Goal: Navigation & Orientation: Go to known website

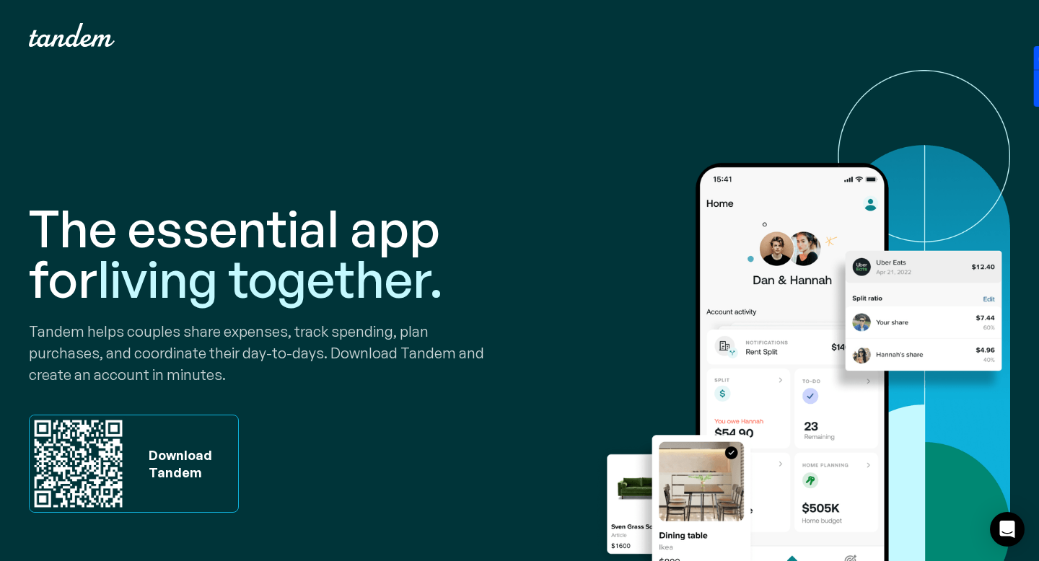
click at [81, 52] on div "Your Cart Subtotal Pay with browser. Continue to Checkout Nothing in your cart …" at bounding box center [519, 35] width 1039 height 70
click at [88, 38] on img "home" at bounding box center [72, 35] width 86 height 24
click at [131, 449] on div "Download Tandem" at bounding box center [134, 464] width 210 height 99
click at [105, 452] on img at bounding box center [78, 463] width 97 height 97
click at [159, 451] on div "Download Tandem" at bounding box center [176, 463] width 71 height 35
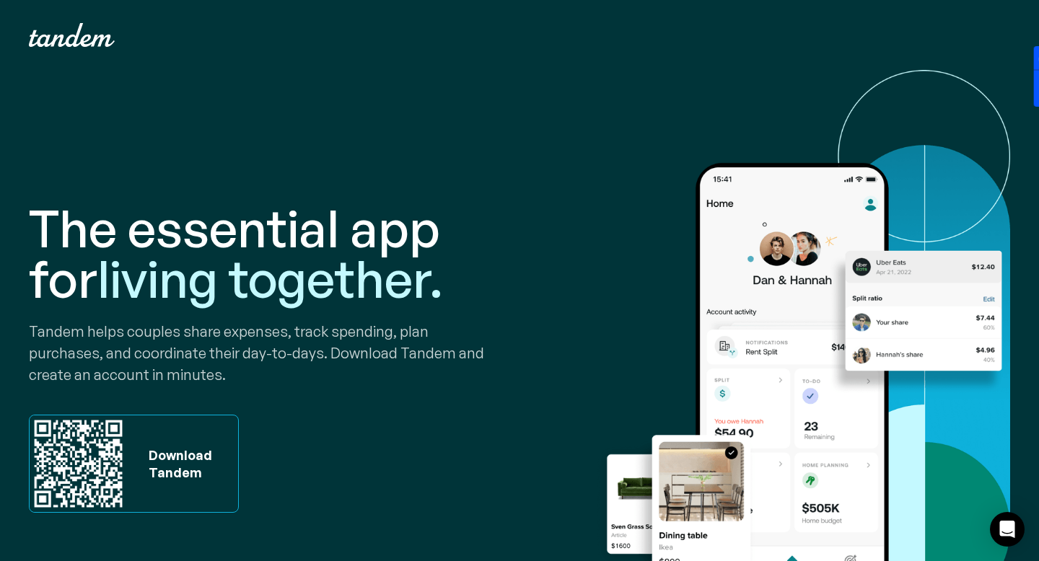
click at [157, 488] on div "Download Tandem" at bounding box center [189, 463] width 97 height 97
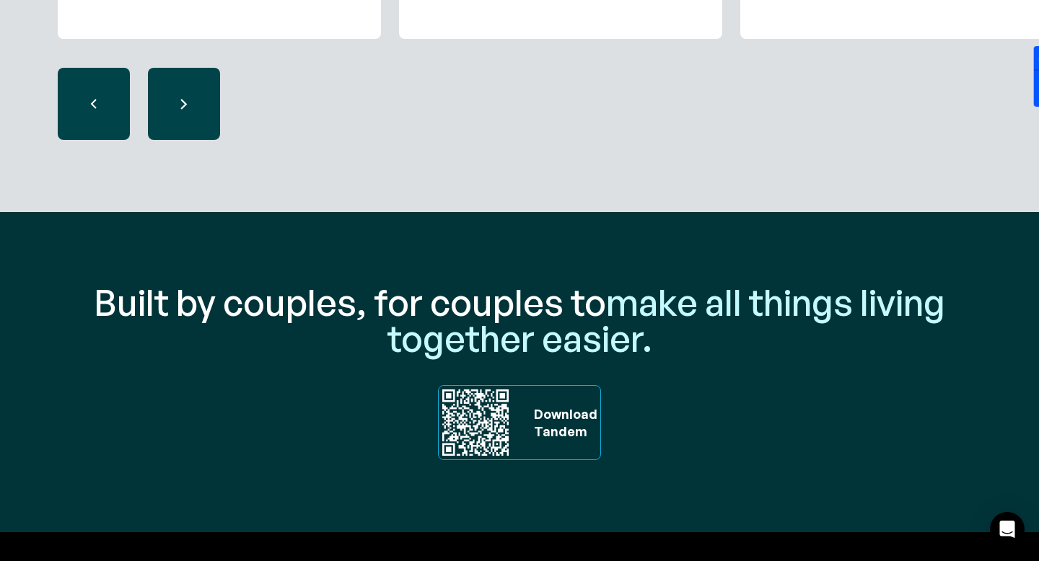
scroll to position [4685, 0]
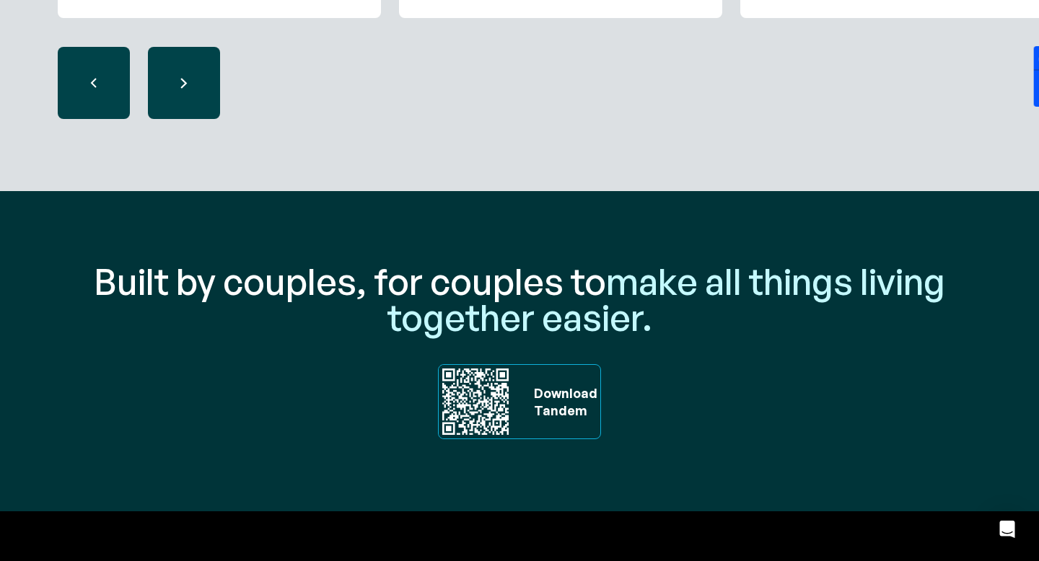
click at [527, 370] on div "Download ‍ Tandem" at bounding box center [564, 402] width 74 height 74
click at [560, 395] on div "Download ‍ Tandem" at bounding box center [562, 401] width 71 height 35
click at [496, 416] on img at bounding box center [476, 402] width 74 height 74
click at [488, 415] on img at bounding box center [476, 402] width 74 height 74
click at [514, 312] on span "make all things living together easier." at bounding box center [666, 299] width 558 height 82
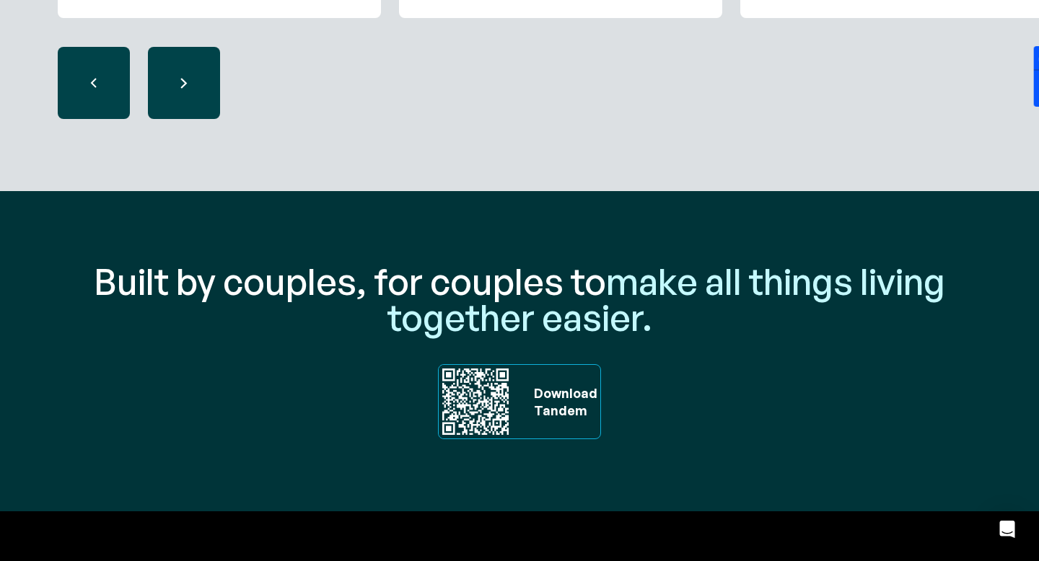
click at [476, 398] on img at bounding box center [476, 402] width 74 height 74
click at [531, 414] on div "Download ‍ Tandem" at bounding box center [562, 401] width 71 height 35
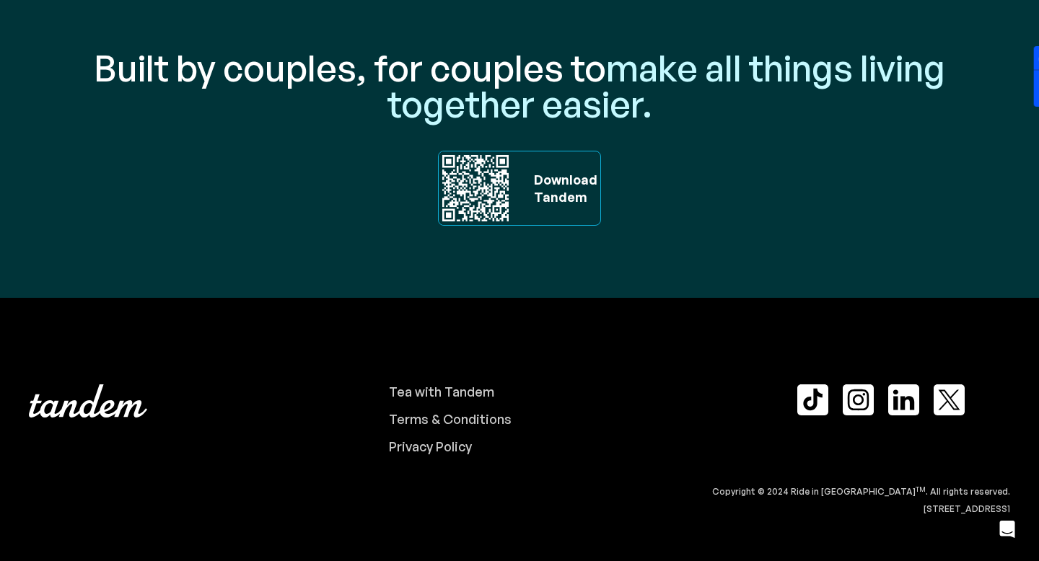
click at [951, 395] on img at bounding box center [948, 399] width 31 height 31
click at [852, 392] on img at bounding box center [857, 399] width 31 height 31
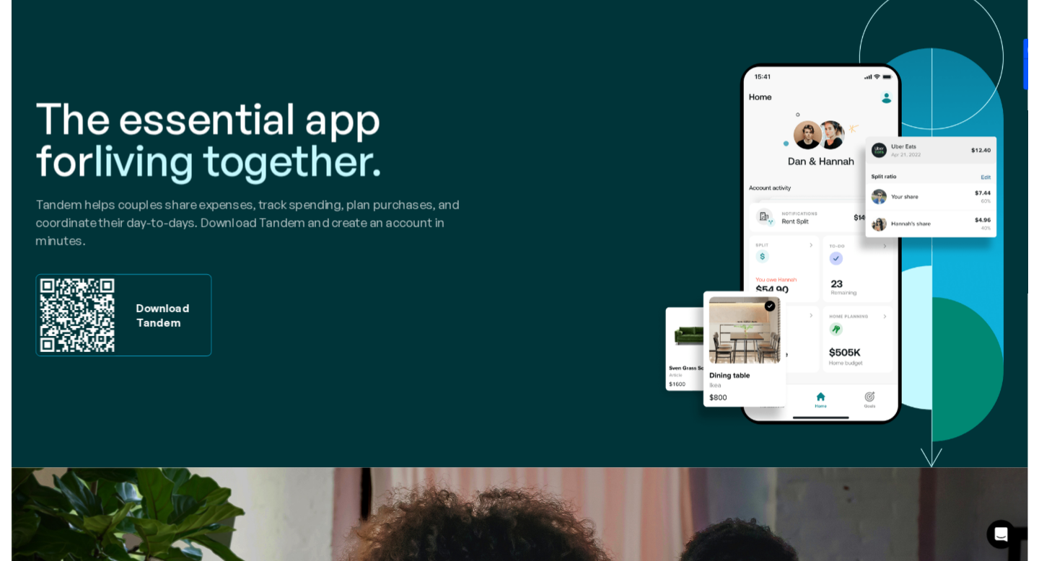
scroll to position [0, 0]
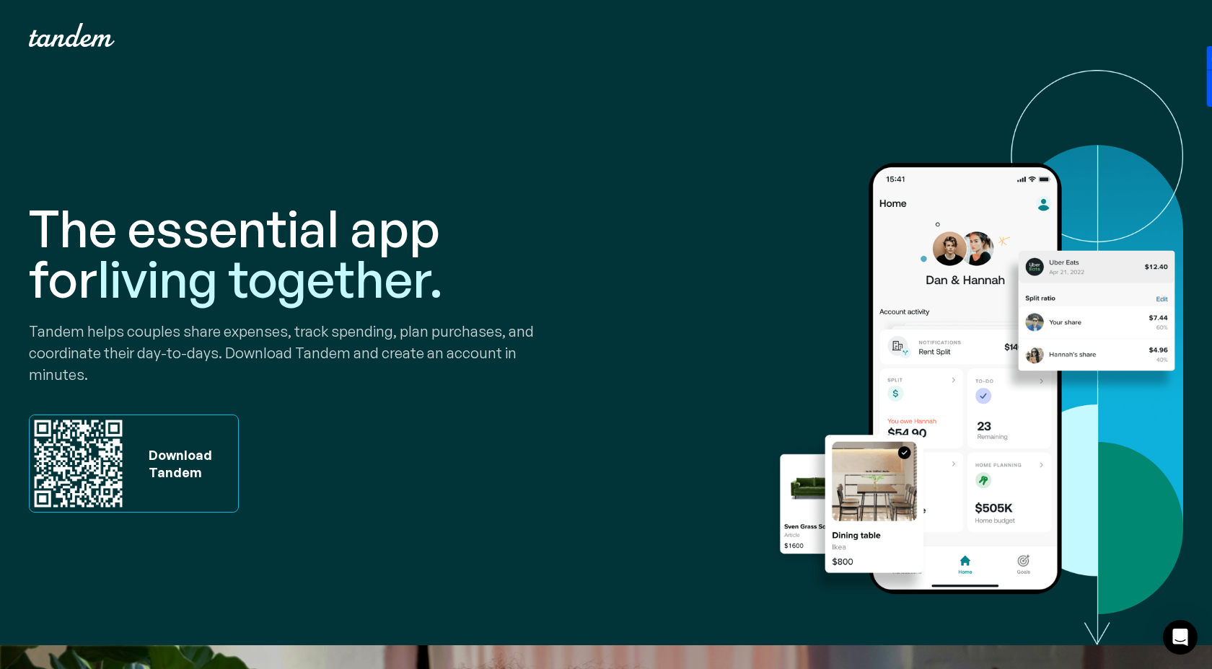
click at [269, 84] on div "The essential app for living together. Tandem helps couples share expenses, tra…" at bounding box center [606, 358] width 1154 height 576
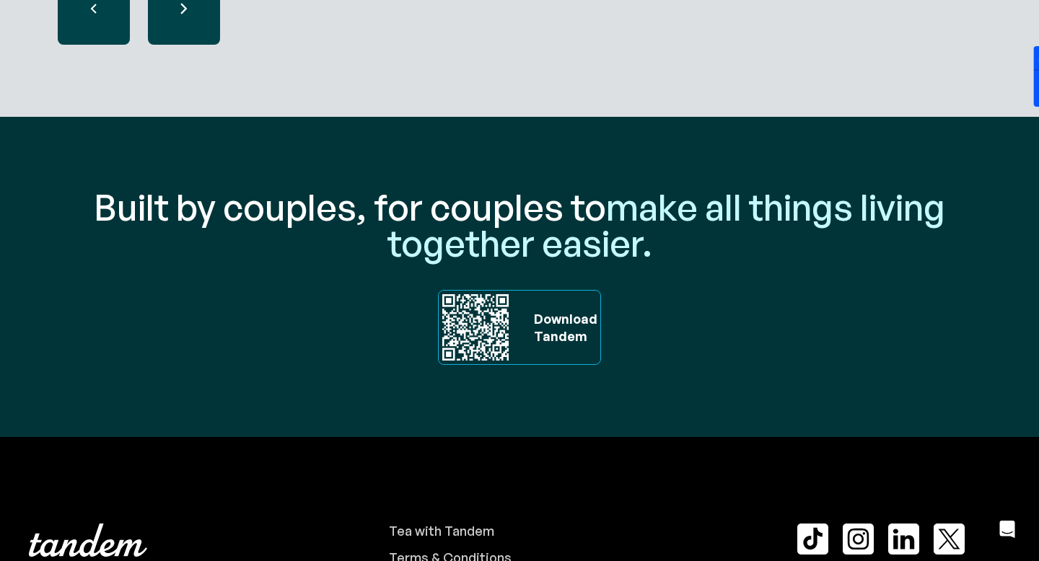
scroll to position [4899, 0]
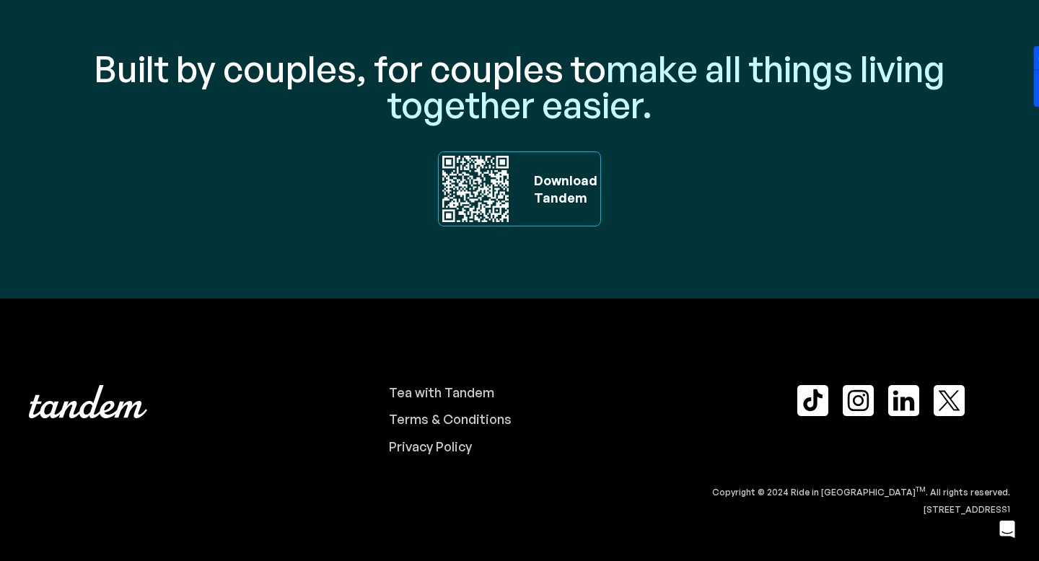
drag, startPoint x: 985, startPoint y: 509, endPoint x: 889, endPoint y: 513, distance: 95.3
click at [889, 513] on div "Copyright © 2024 Ride in Tandem TM . All rights reserved. [STREET_ADDRESS]" at bounding box center [519, 501] width 981 height 35
copy div "Liberty [GEOGRAPHIC_DATA] [GEOGRAPHIC_DATA]"
